Goal: Information Seeking & Learning: Learn about a topic

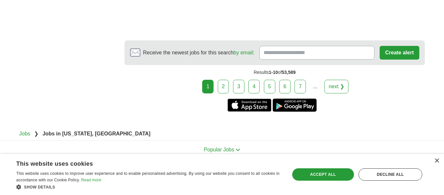
scroll to position [1365, 0]
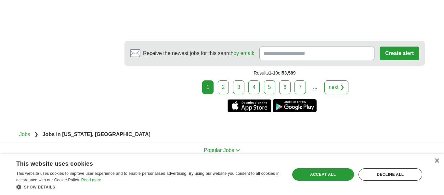
click at [227, 94] on link "2" at bounding box center [223, 87] width 11 height 14
click at [436, 162] on div "×" at bounding box center [436, 160] width 5 height 5
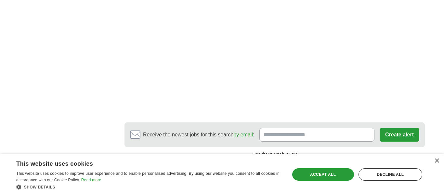
scroll to position [1318, 0]
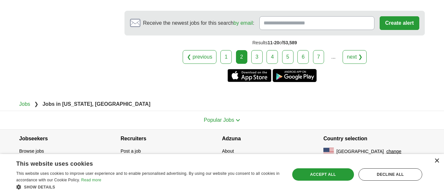
click at [435, 160] on div "×" at bounding box center [436, 160] width 5 height 5
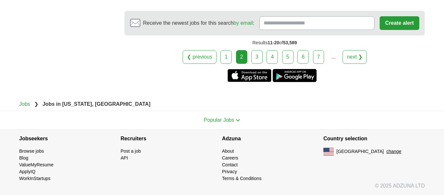
click at [257, 62] on link "3" at bounding box center [256, 57] width 11 height 14
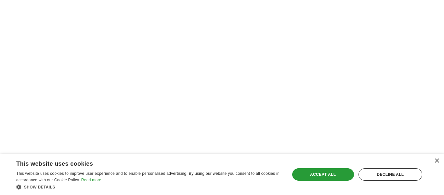
scroll to position [1376, 0]
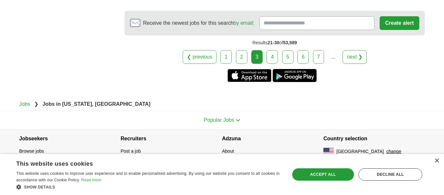
click at [273, 55] on link "4" at bounding box center [272, 57] width 11 height 14
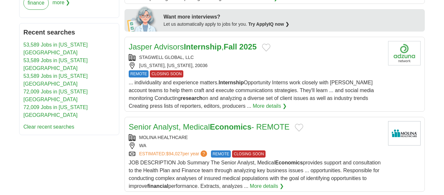
scroll to position [329, 0]
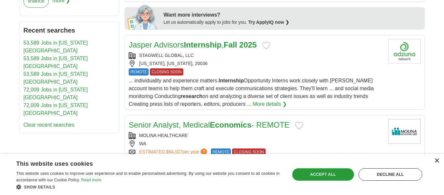
click at [434, 160] on div "×" at bounding box center [436, 160] width 5 height 5
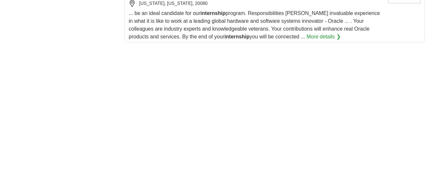
scroll to position [1250, 0]
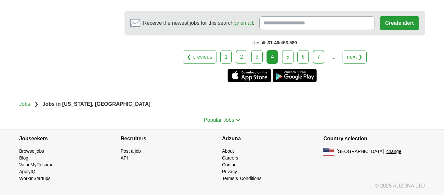
click at [287, 59] on link "5" at bounding box center [287, 57] width 11 height 14
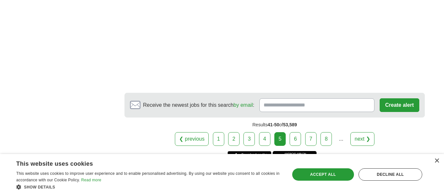
scroll to position [1258, 0]
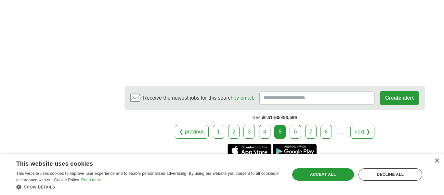
click at [297, 125] on link "6" at bounding box center [295, 132] width 11 height 14
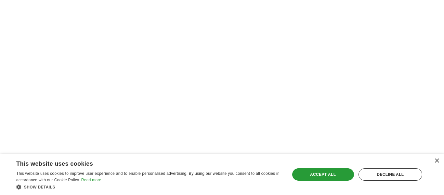
scroll to position [1128, 0]
click at [436, 163] on div "×" at bounding box center [435, 161] width 8 height 5
click at [436, 162] on div "×" at bounding box center [436, 160] width 5 height 5
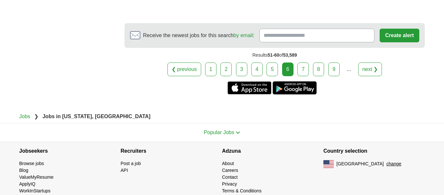
scroll to position [1329, 0]
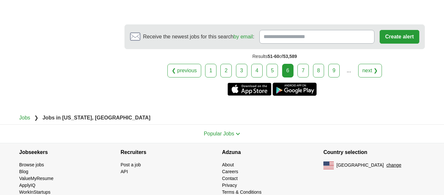
click at [299, 66] on link "7" at bounding box center [302, 71] width 11 height 14
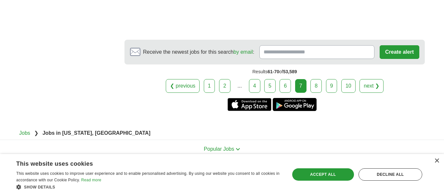
scroll to position [1341, 0]
click at [318, 79] on link "8" at bounding box center [315, 86] width 11 height 14
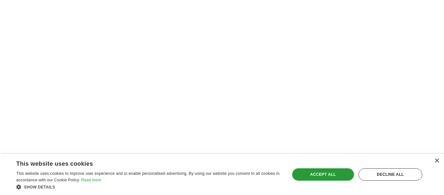
scroll to position [1215, 0]
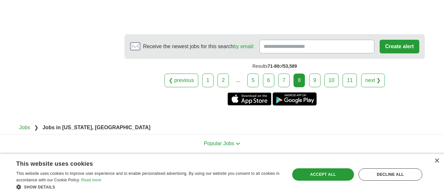
click at [310, 73] on link "9" at bounding box center [314, 80] width 11 height 14
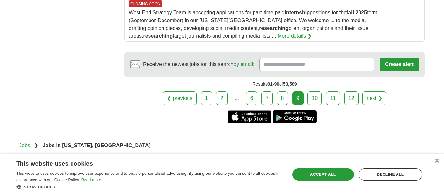
scroll to position [912, 0]
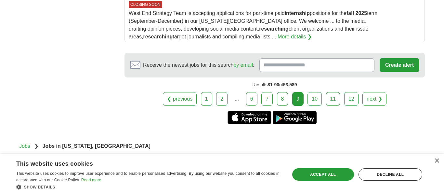
click at [314, 92] on link "10" at bounding box center [315, 99] width 14 height 14
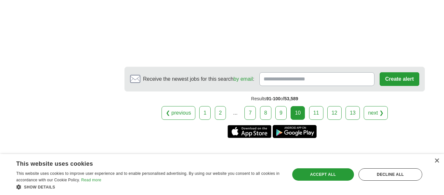
scroll to position [1291, 0]
click at [318, 120] on link "11" at bounding box center [316, 113] width 14 height 14
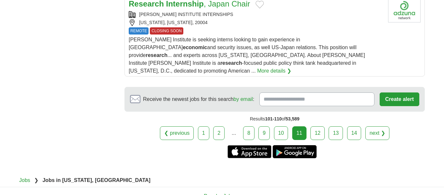
scroll to position [886, 0]
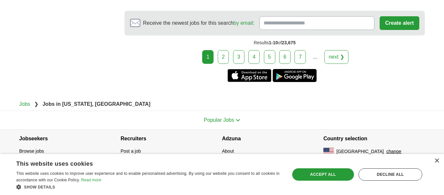
scroll to position [1338, 0]
click at [221, 58] on link "2" at bounding box center [223, 57] width 11 height 14
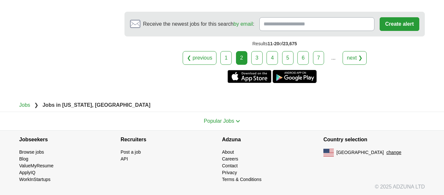
scroll to position [1267, 0]
click at [261, 65] on link "3" at bounding box center [256, 58] width 11 height 14
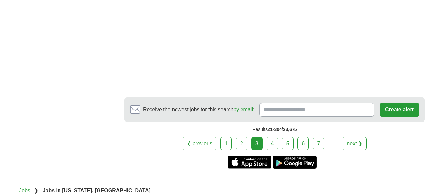
scroll to position [1272, 0]
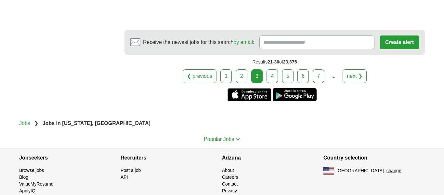
click at [272, 83] on link "4" at bounding box center [272, 76] width 11 height 14
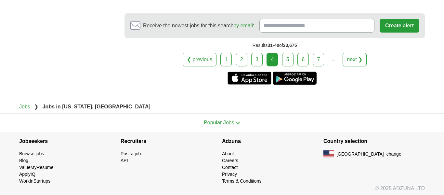
scroll to position [1329, 0]
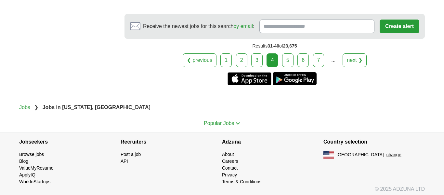
click at [289, 63] on link "5" at bounding box center [287, 60] width 11 height 14
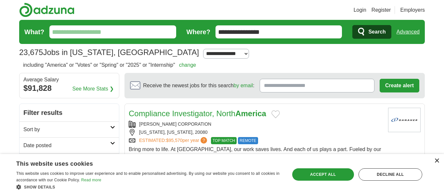
click at [435, 163] on div "×" at bounding box center [436, 160] width 5 height 5
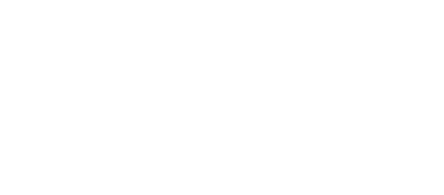
scroll to position [1147, 0]
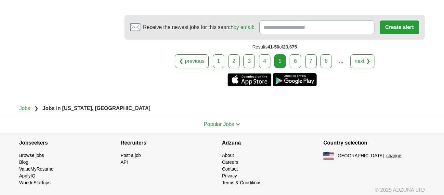
click at [294, 61] on link "6" at bounding box center [295, 61] width 11 height 14
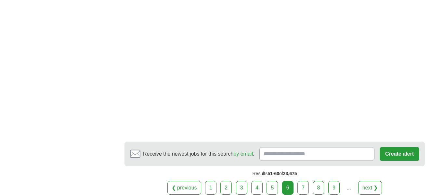
scroll to position [1217, 0]
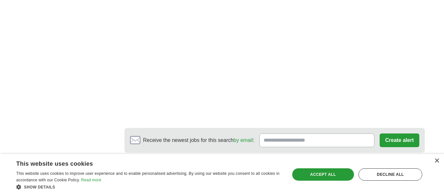
click at [306, 167] on link "7" at bounding box center [302, 174] width 11 height 14
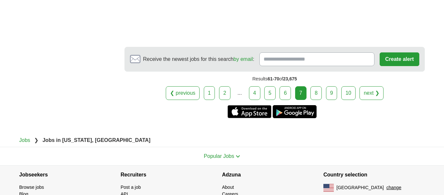
scroll to position [1128, 0]
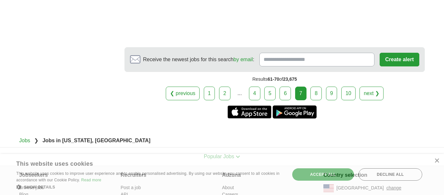
click at [316, 86] on link "8" at bounding box center [315, 93] width 11 height 14
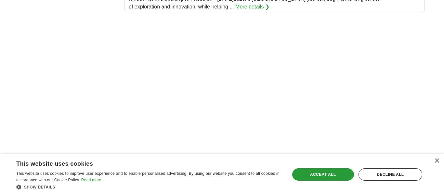
scroll to position [978, 0]
click at [434, 159] on div "×" at bounding box center [436, 160] width 5 height 5
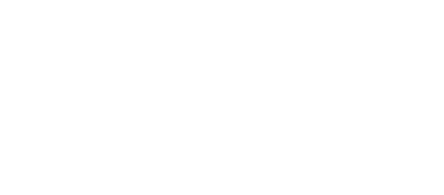
scroll to position [1363, 0]
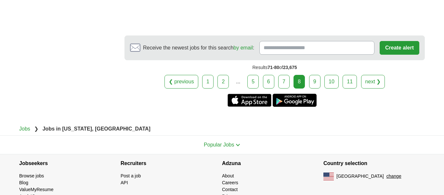
click at [311, 75] on link "9" at bounding box center [314, 82] width 11 height 14
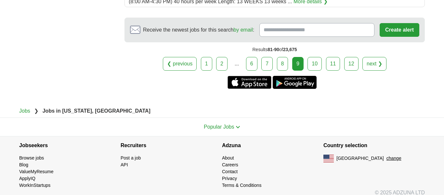
scroll to position [882, 0]
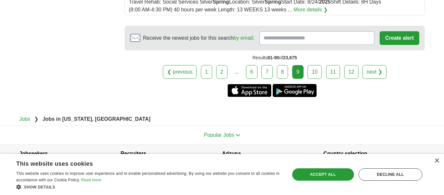
click at [309, 71] on link "10" at bounding box center [315, 72] width 14 height 14
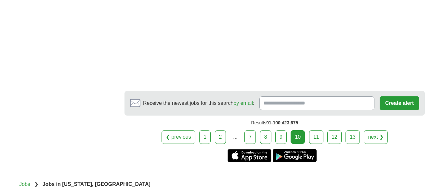
scroll to position [1249, 0]
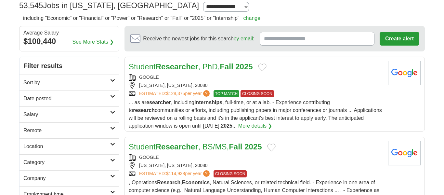
scroll to position [48, 0]
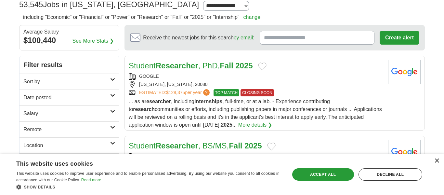
click at [434, 163] on div "×" at bounding box center [436, 160] width 5 height 5
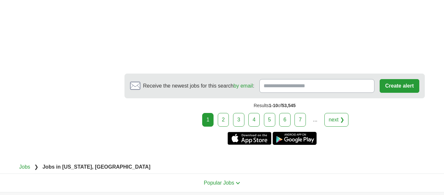
scroll to position [1223, 0]
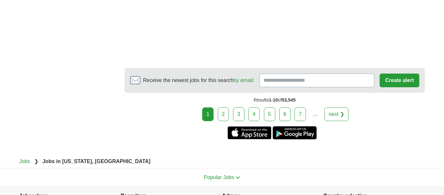
click at [221, 121] on link "2" at bounding box center [223, 114] width 11 height 14
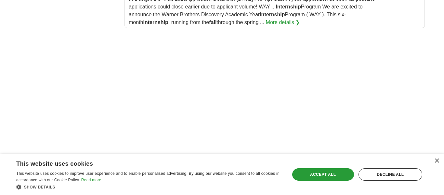
scroll to position [895, 0]
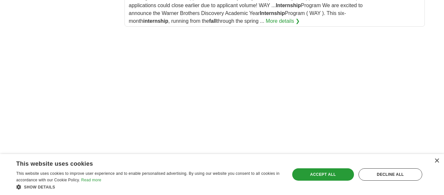
click at [435, 163] on div "×" at bounding box center [435, 161] width 8 height 5
click at [436, 162] on div "×" at bounding box center [436, 160] width 5 height 5
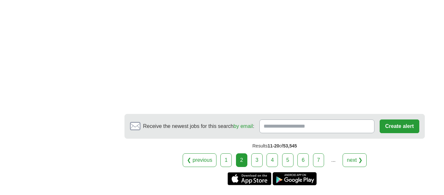
scroll to position [1201, 0]
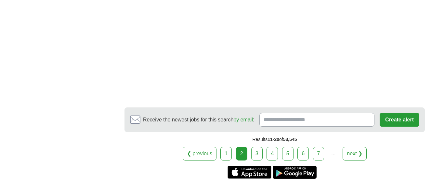
click at [257, 160] on link "3" at bounding box center [256, 154] width 11 height 14
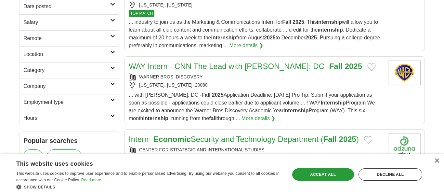
scroll to position [138, 0]
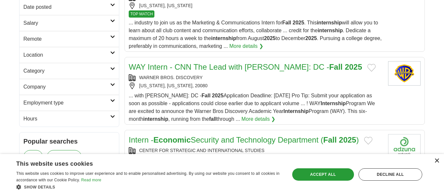
click at [435, 159] on div "×" at bounding box center [436, 160] width 5 height 5
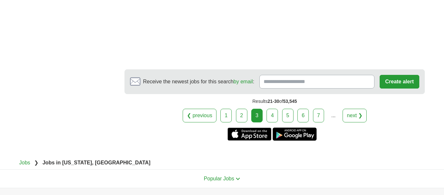
scroll to position [1302, 0]
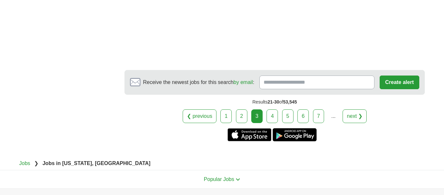
click at [269, 119] on link "4" at bounding box center [272, 116] width 11 height 14
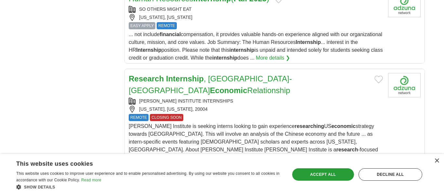
scroll to position [639, 0]
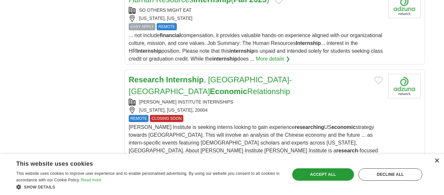
click at [439, 159] on div "×" at bounding box center [436, 160] width 5 height 5
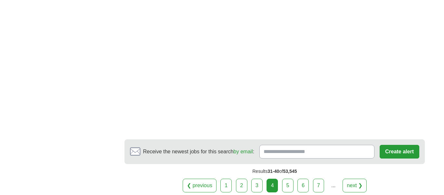
scroll to position [1300, 0]
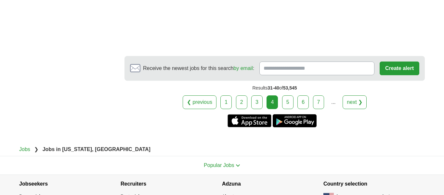
click at [287, 101] on link "5" at bounding box center [287, 102] width 11 height 14
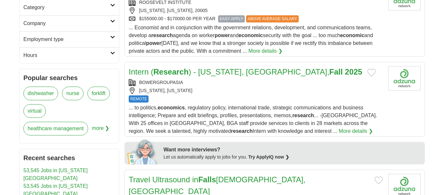
scroll to position [203, 0]
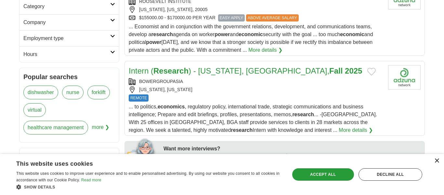
click at [434, 160] on div "×" at bounding box center [436, 160] width 5 height 5
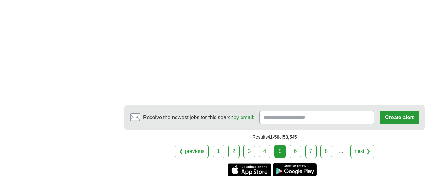
scroll to position [1252, 0]
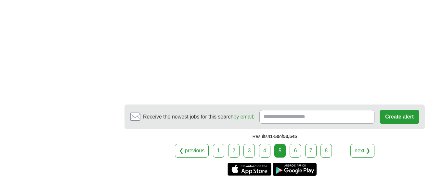
click at [290, 144] on link "6" at bounding box center [295, 151] width 11 height 14
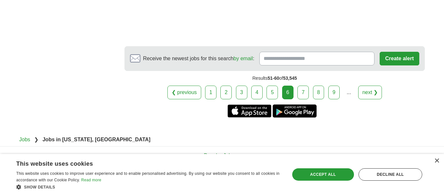
scroll to position [1246, 0]
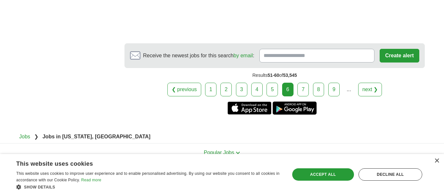
click at [299, 83] on link "7" at bounding box center [302, 90] width 11 height 14
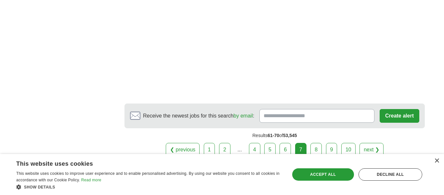
scroll to position [1230, 0]
click at [315, 147] on link "8" at bounding box center [315, 151] width 11 height 14
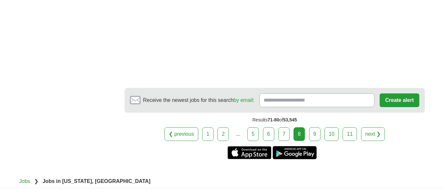
scroll to position [1304, 0]
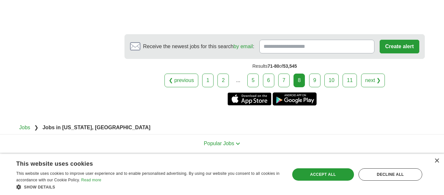
click at [311, 73] on link "9" at bounding box center [314, 80] width 11 height 14
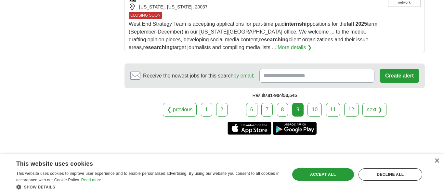
scroll to position [945, 0]
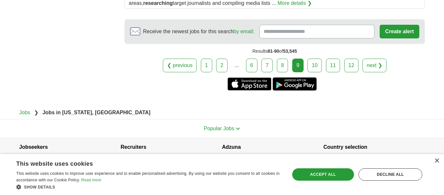
click at [309, 59] on link "10" at bounding box center [315, 66] width 14 height 14
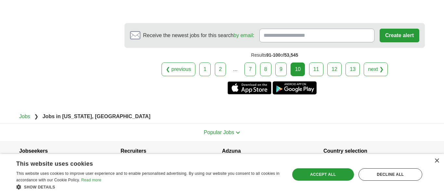
scroll to position [1375, 0]
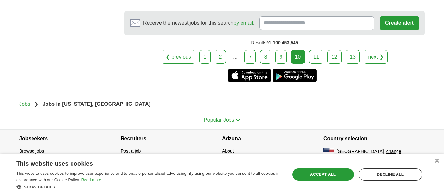
click at [318, 64] on link "11" at bounding box center [316, 57] width 14 height 14
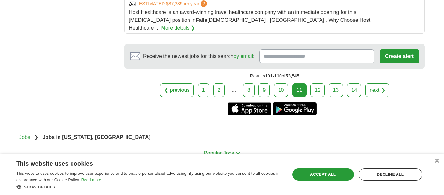
scroll to position [928, 0]
